Goal: Task Accomplishment & Management: Use online tool/utility

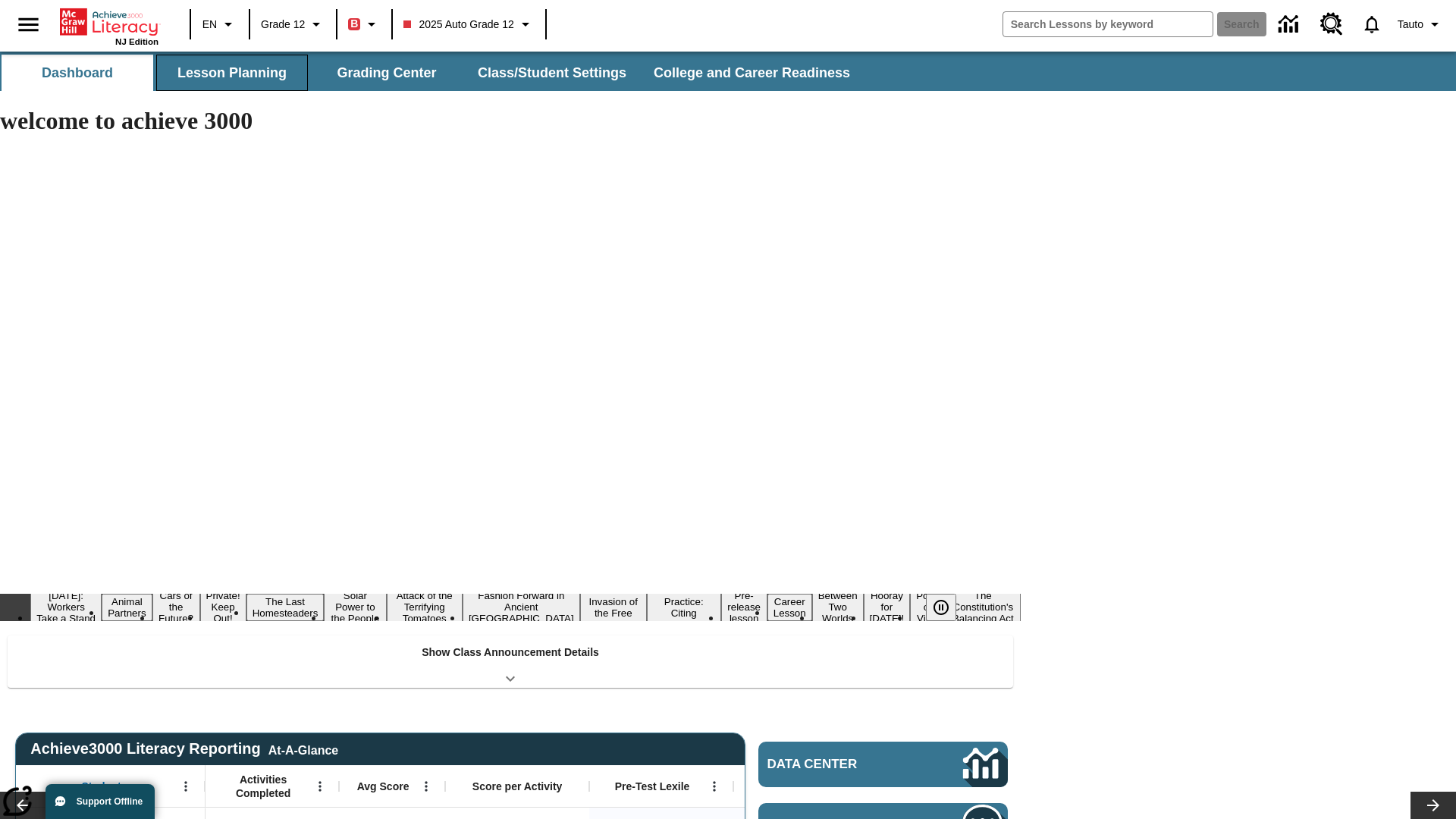
click at [232, 73] on button "Lesson Planning" at bounding box center [232, 73] width 152 height 36
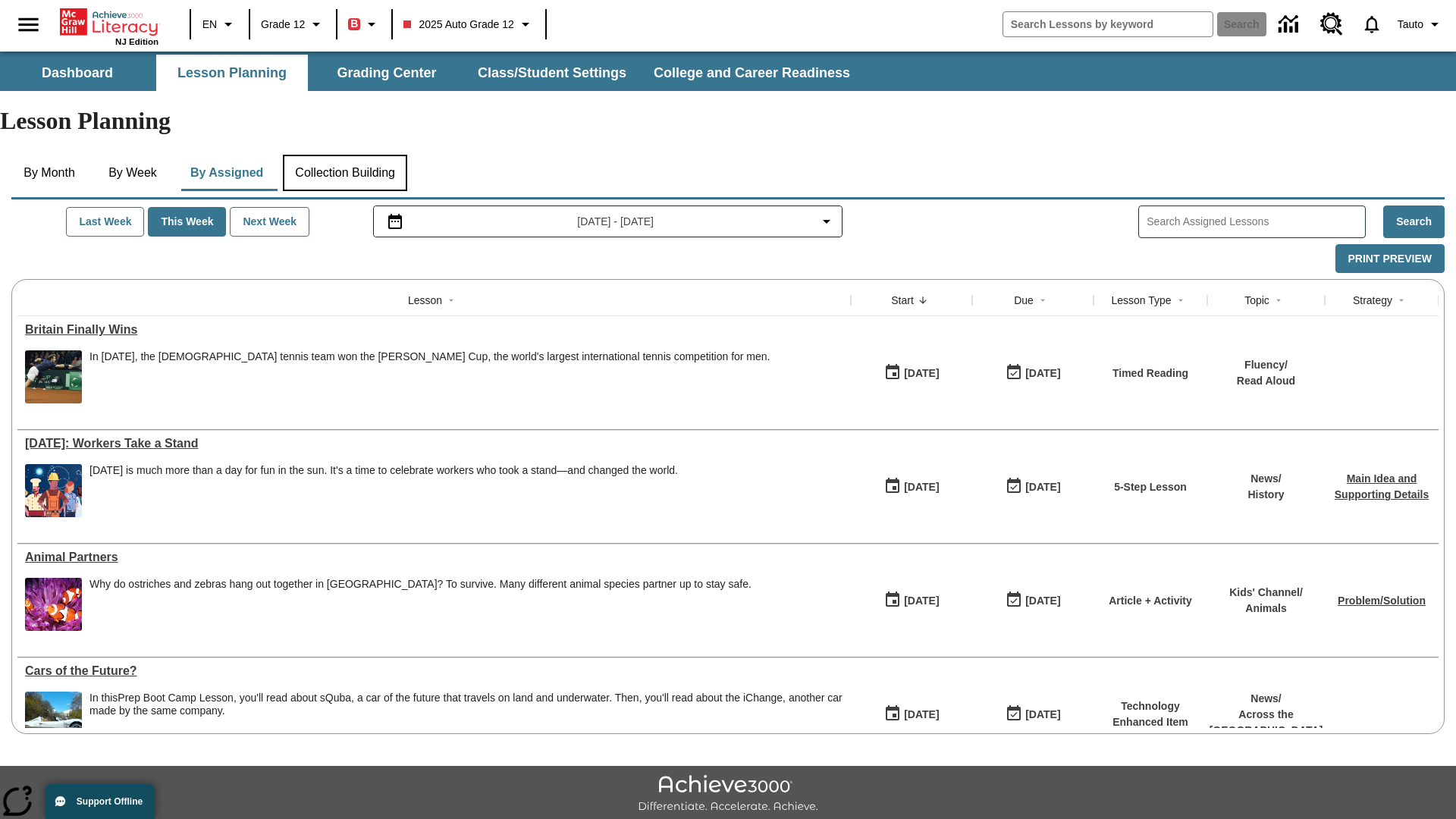
click at [350, 155] on button "Collection Building" at bounding box center [345, 173] width 125 height 36
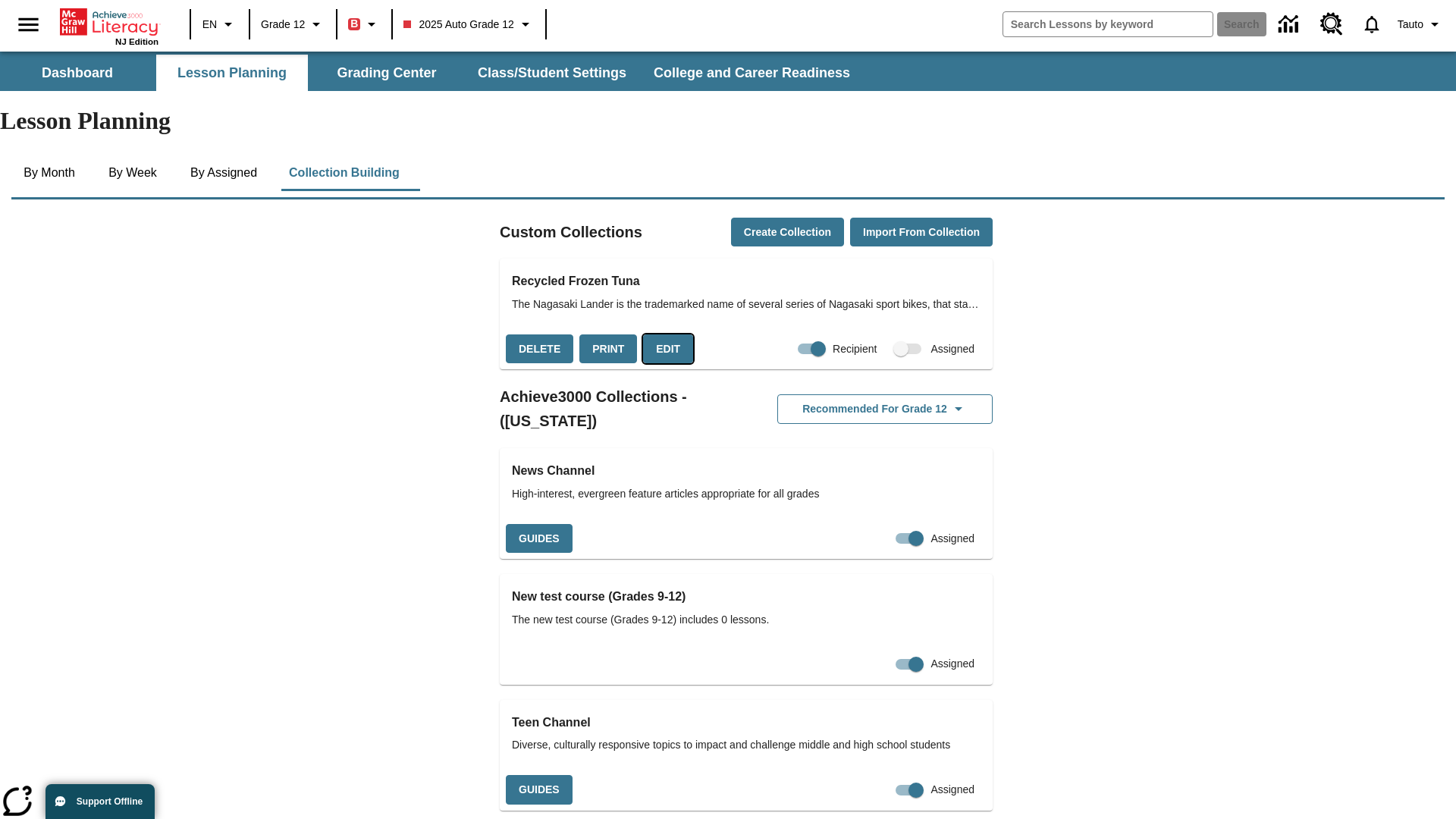
click at [663, 334] on button "Edit" at bounding box center [667, 349] width 50 height 30
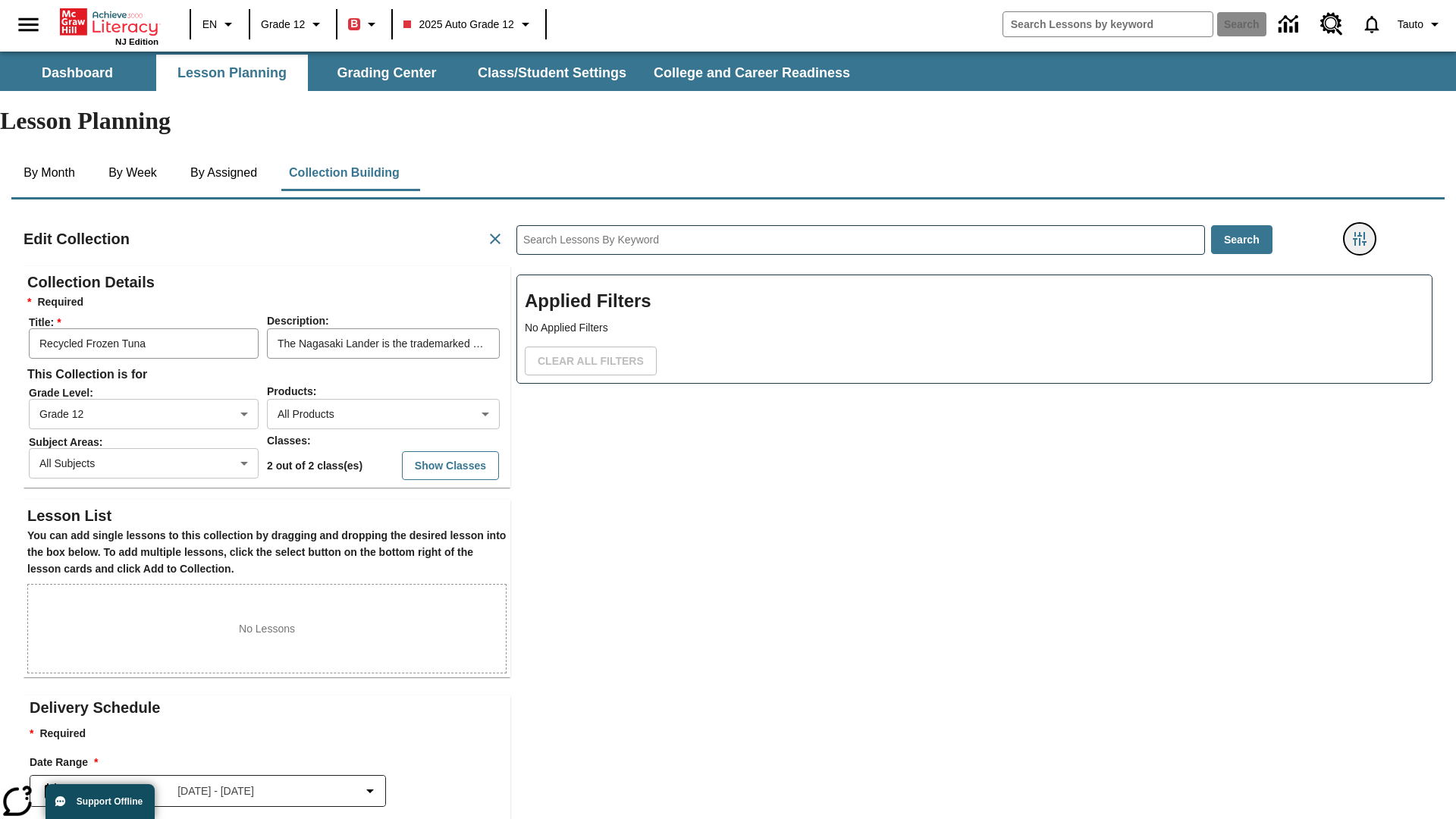
click at [1360, 232] on icon "Filters Side menu" at bounding box center [1359, 239] width 14 height 14
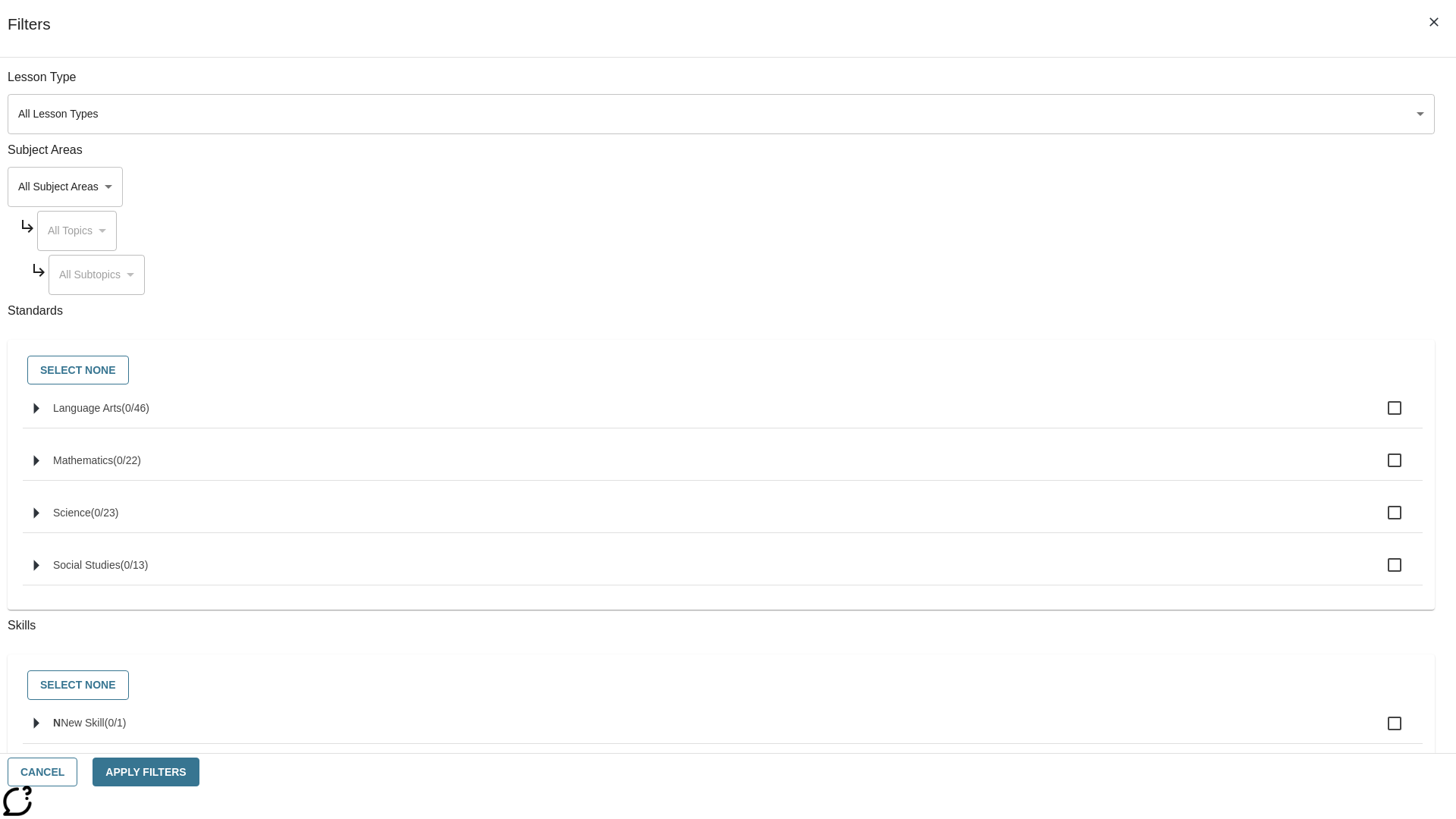
click at [1092, 187] on body "Skip to main content NJ Edition EN Grade 12 B 2025 Auto Grade 12 Search 0 Tauto…" at bounding box center [728, 527] width 1456 height 951
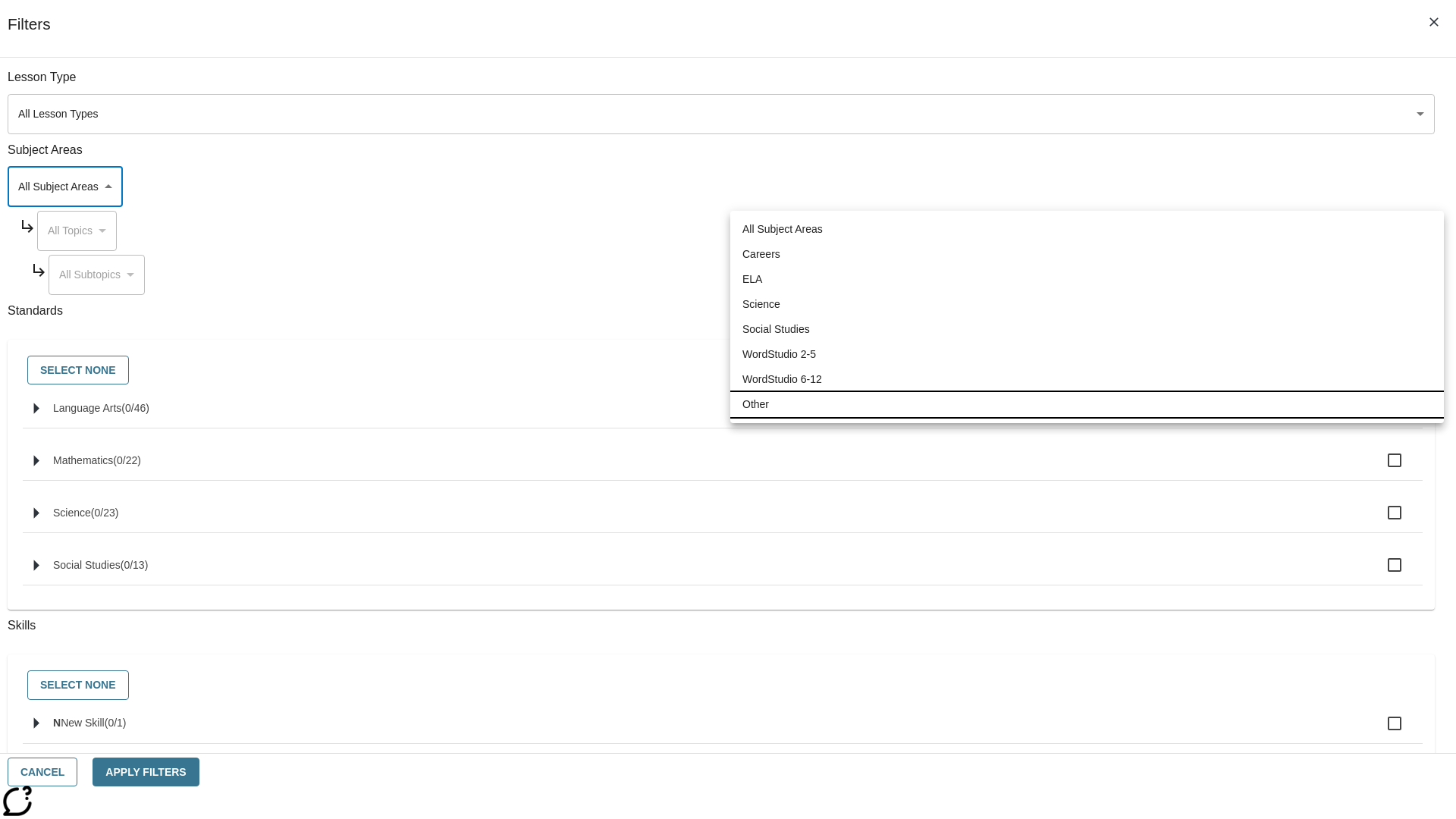
click at [1087, 404] on li "Other" at bounding box center [1087, 404] width 714 height 25
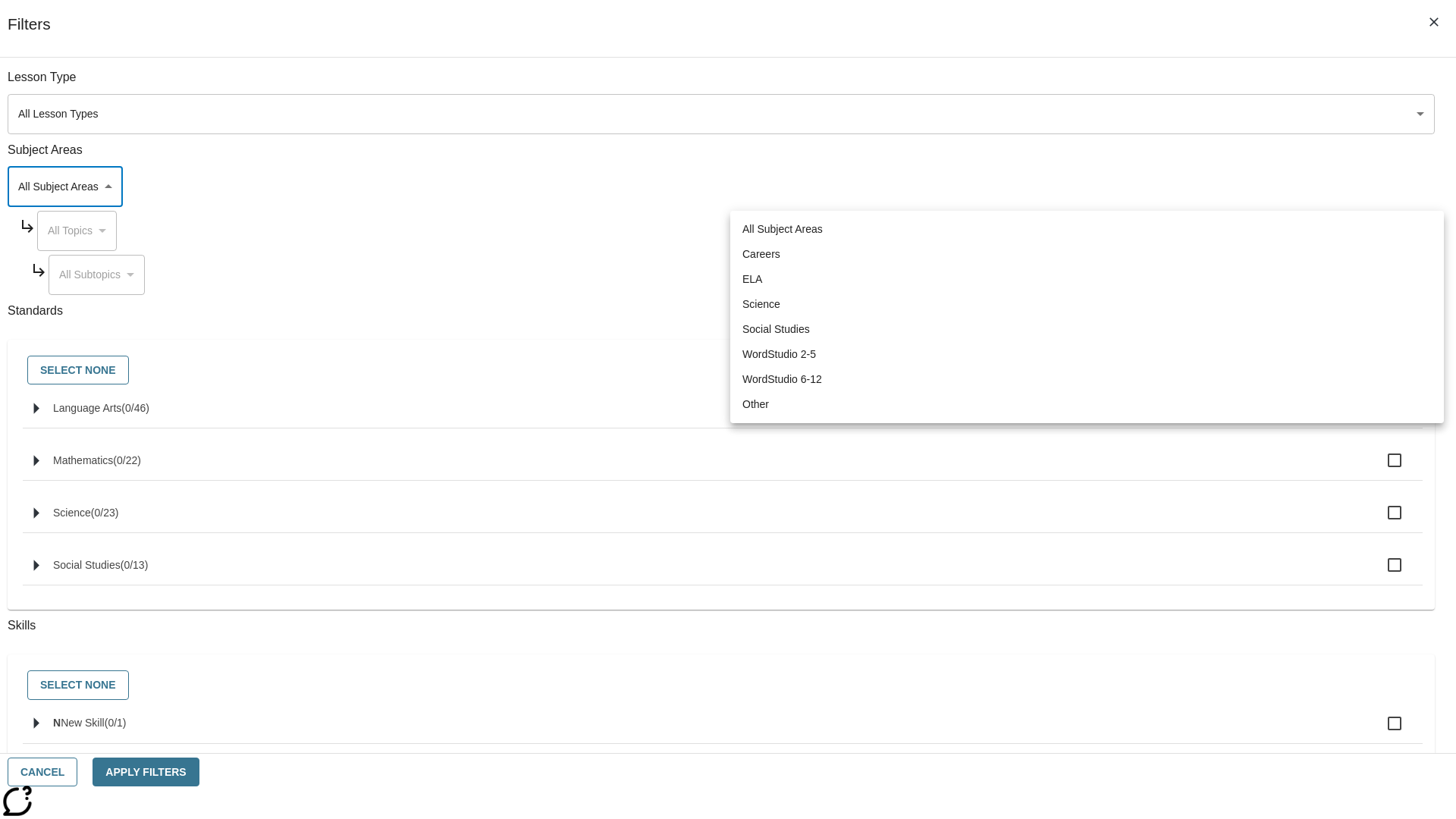
type input "0"
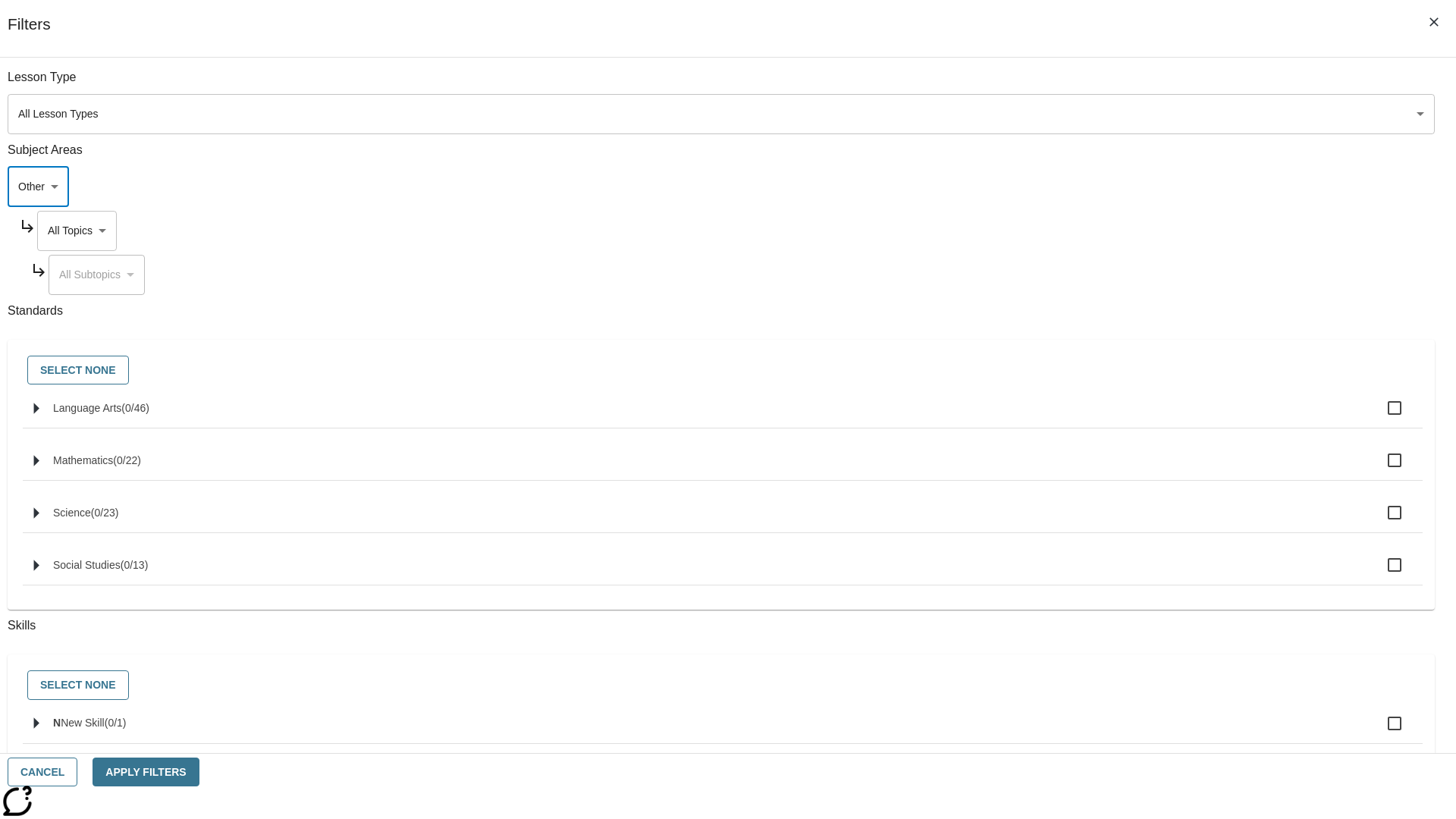
click at [1107, 230] on body "Skip to main content NJ Edition EN Grade 12 B 2025 Auto Grade 12 Search 0 Tauto…" at bounding box center [728, 527] width 1456 height 951
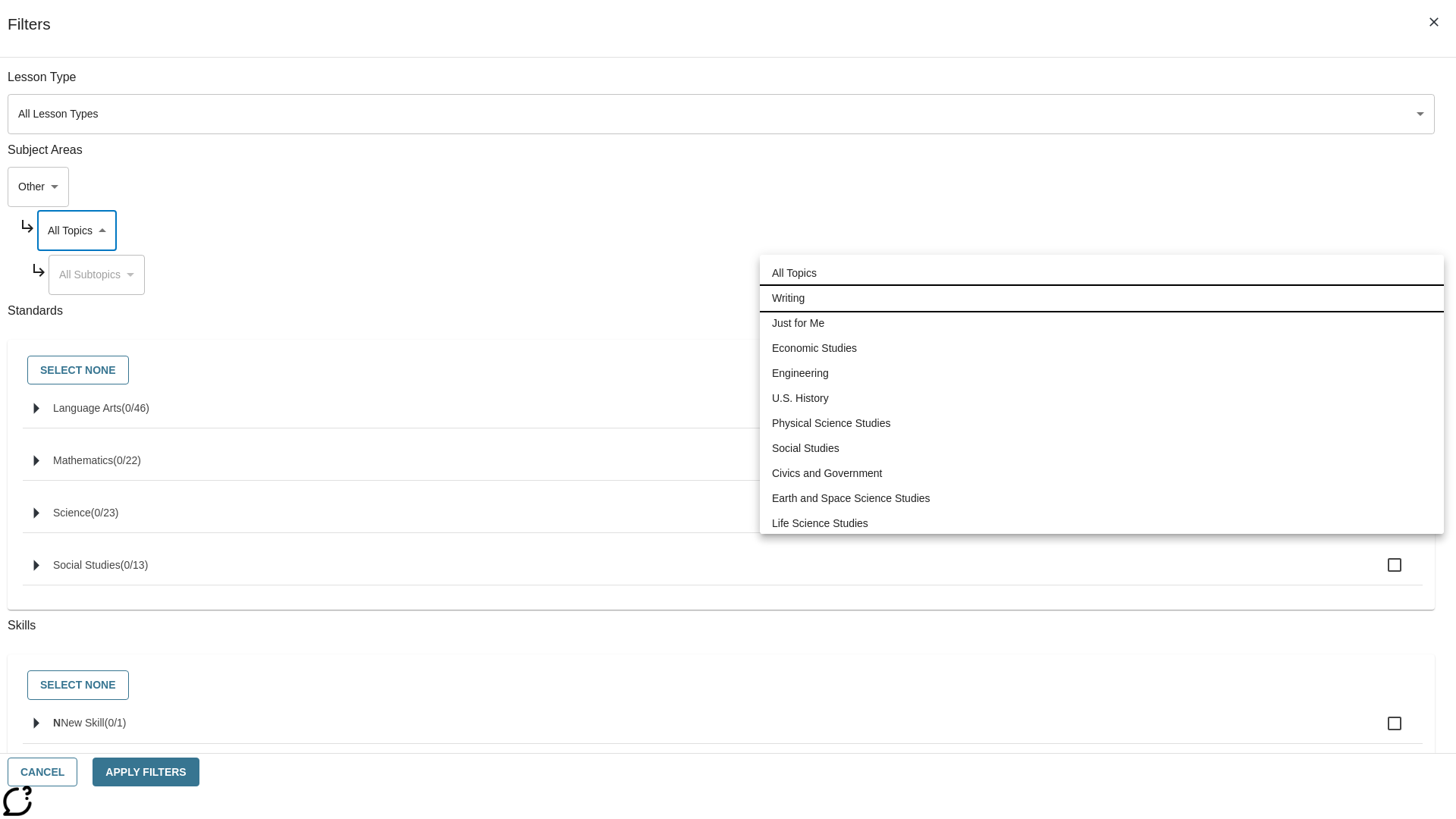
click at [1102, 286] on li "Writing" at bounding box center [1102, 298] width 684 height 25
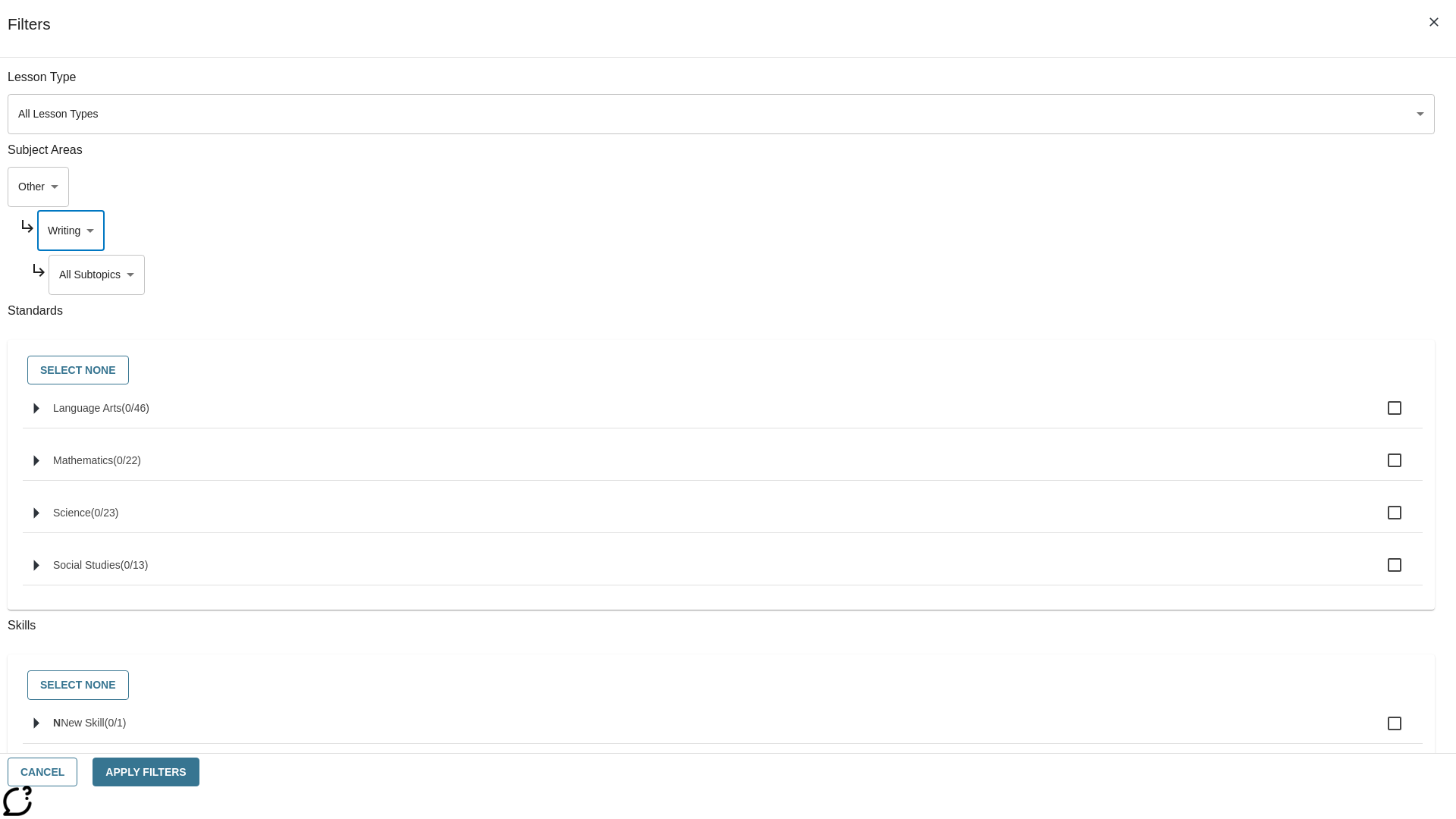
type input "6"
click at [198, 772] on button "Apply Filters" at bounding box center [146, 772] width 107 height 30
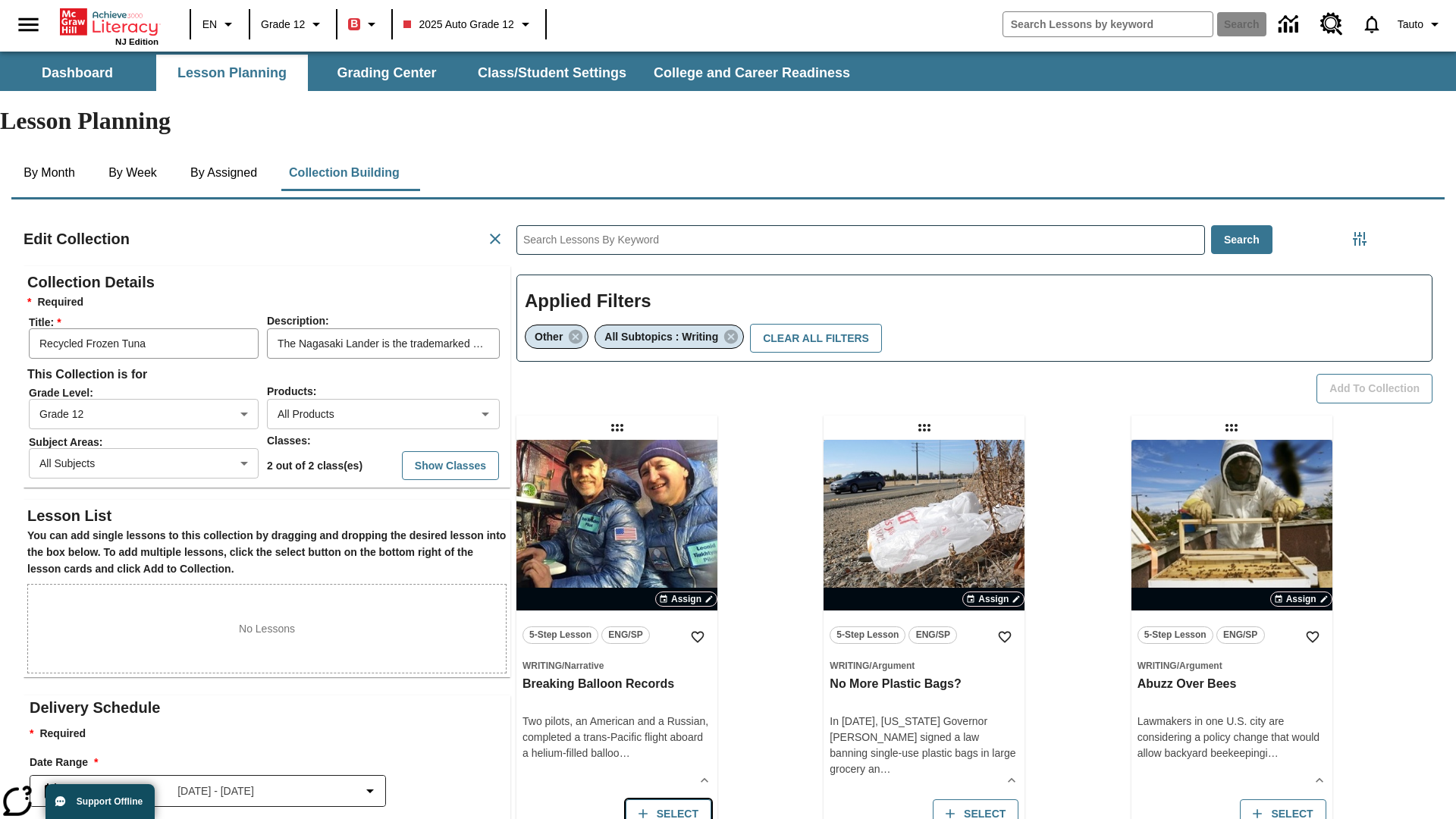
click at [671, 799] on button "Select" at bounding box center [668, 814] width 86 height 30
